Goal: Transaction & Acquisition: Purchase product/service

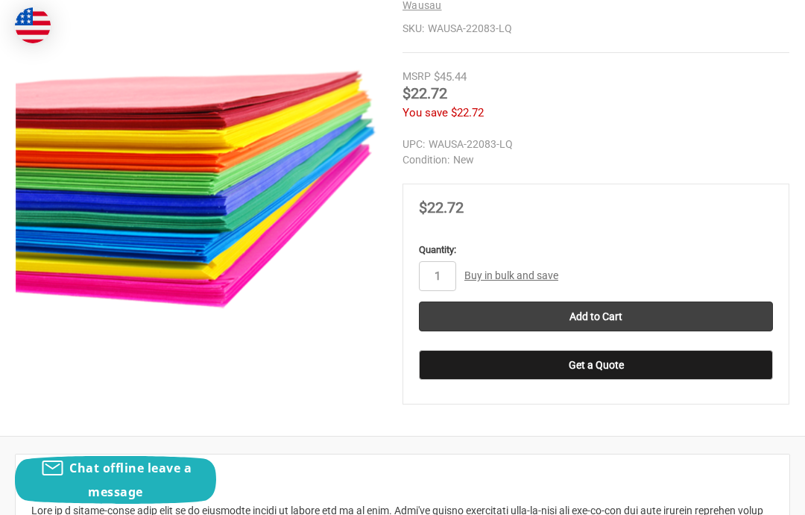
click at [751, 309] on input "Add to Cart" at bounding box center [596, 316] width 354 height 30
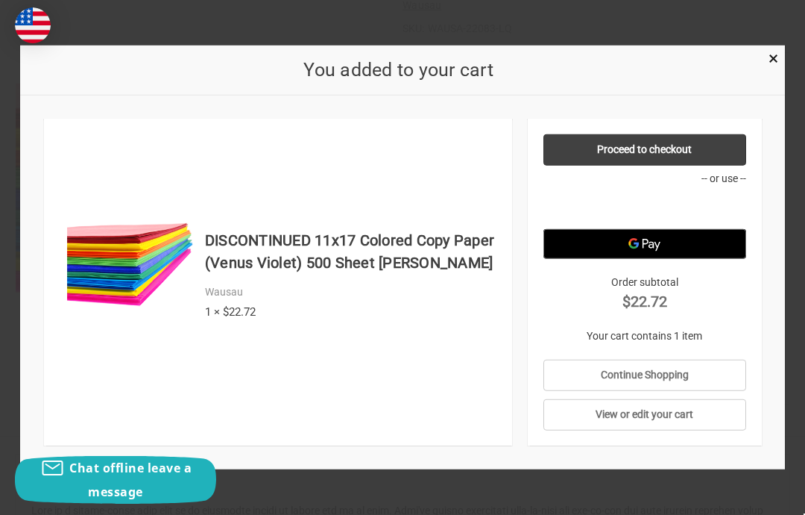
click at [713, 430] on link "View or edit your cart" at bounding box center [645, 414] width 203 height 31
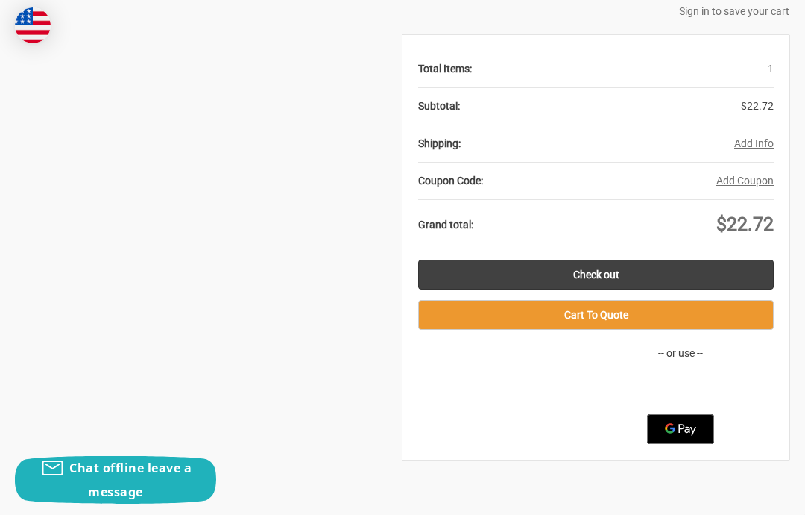
click at [477, 248] on div "Total Items: 1 Subtotal: $22.72 Shipping: Add Info Cancel Country Country Afgha…" at bounding box center [596, 247] width 387 height 424
click at [521, 285] on link "Check out" at bounding box center [596, 275] width 356 height 30
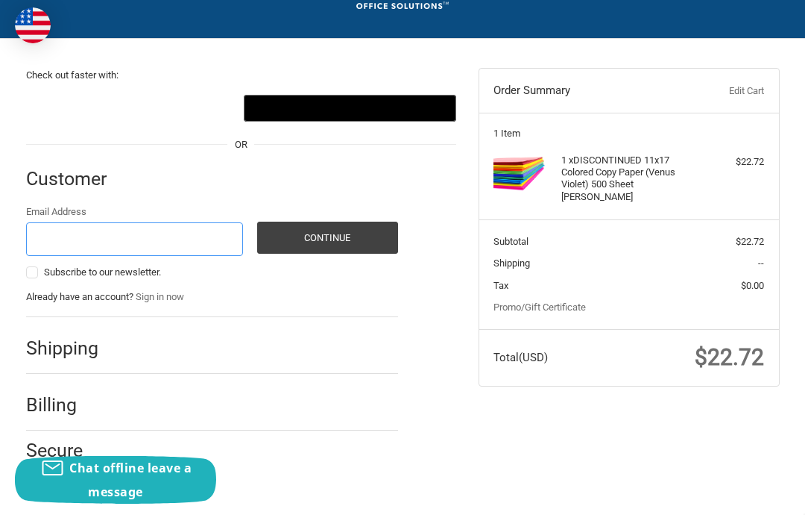
click at [206, 235] on input "Email Address" at bounding box center [134, 239] width 217 height 34
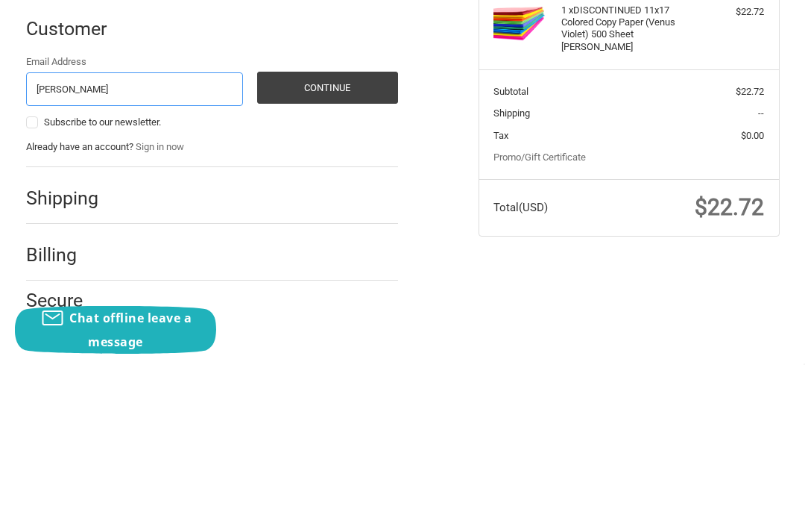
type input "[PERSON_NAME]"
click at [327, 222] on button "Continue" at bounding box center [327, 238] width 141 height 32
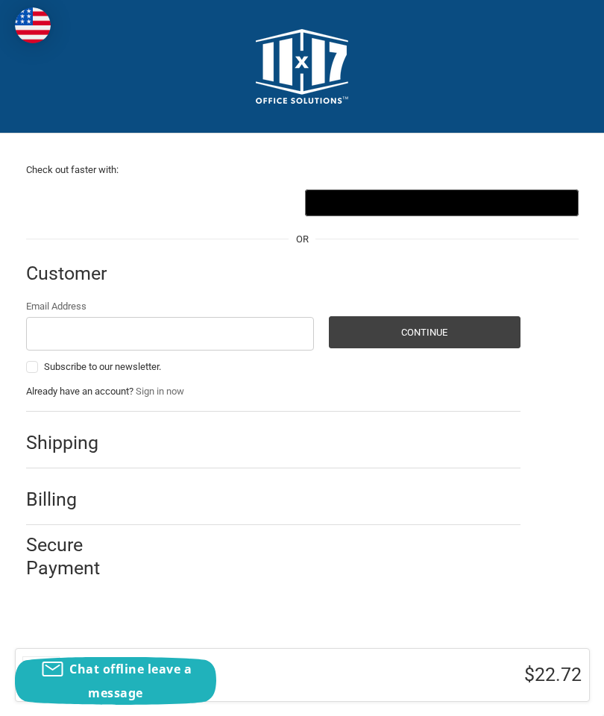
click at [82, 327] on input "Email Address" at bounding box center [170, 334] width 289 height 34
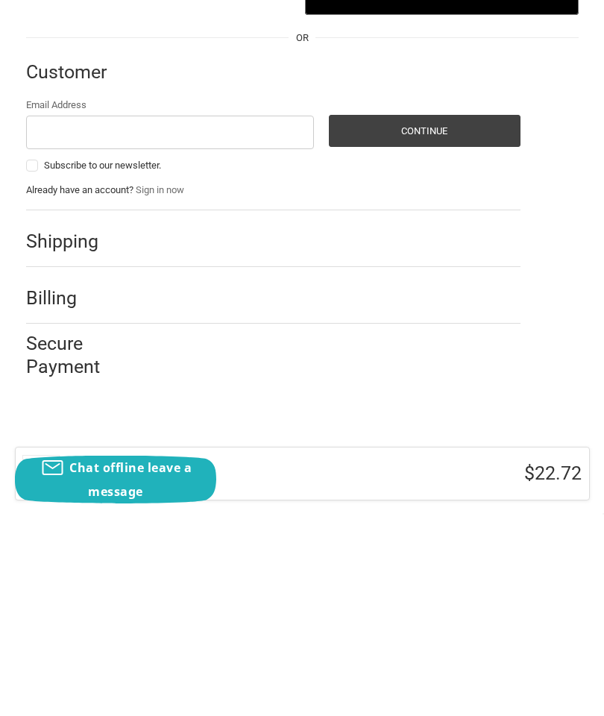
type input "e"
type input "nekoy mitchell 4519"
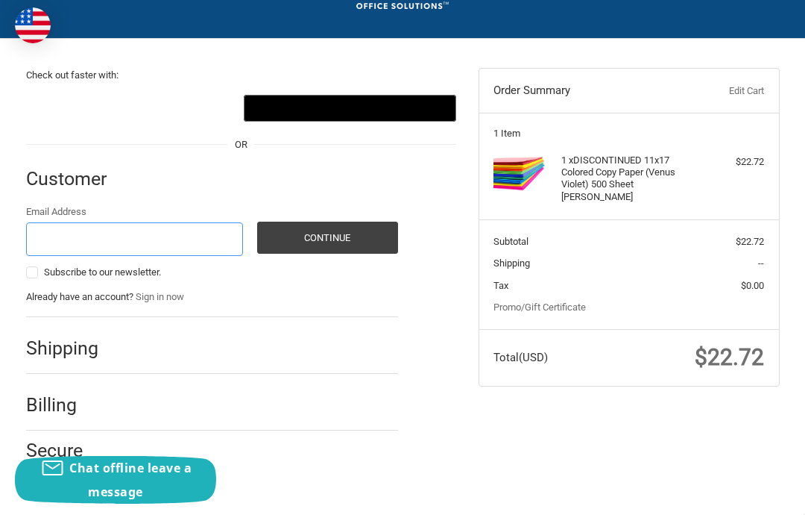
click at [206, 248] on input "Email Address" at bounding box center [134, 239] width 217 height 34
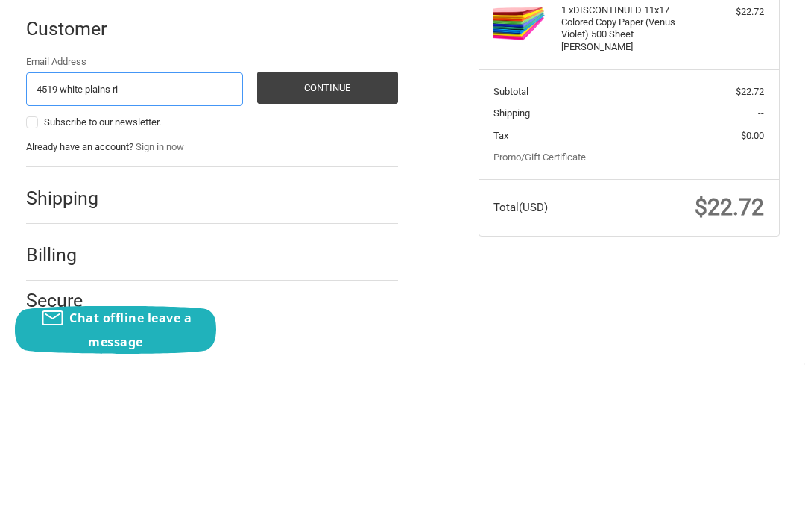
type input "4519 white plains ri"
click at [327, 222] on button "Continue" at bounding box center [327, 238] width 141 height 32
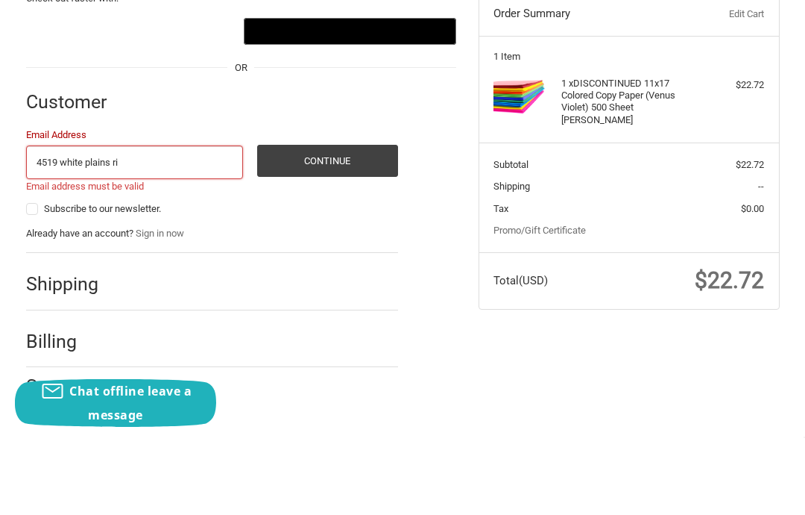
click at [377, 222] on button "Continue" at bounding box center [327, 238] width 141 height 32
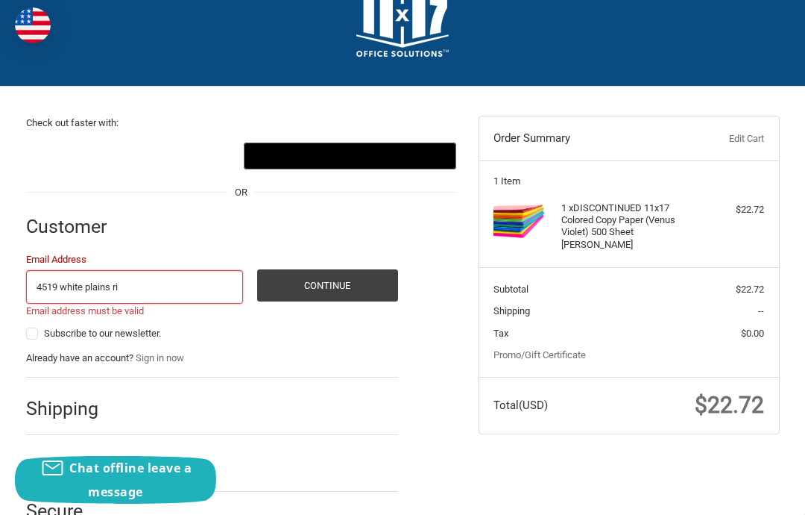
click at [376, 154] on text "••••••" at bounding box center [385, 157] width 24 height 13
